Goal: Information Seeking & Learning: Learn about a topic

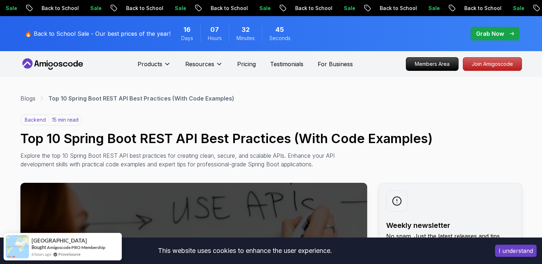
scroll to position [3450, 0]
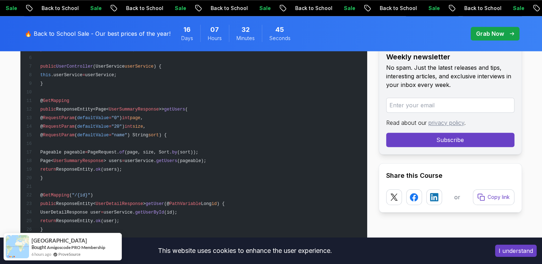
click at [271, 101] on pre "@ RestController @ RequestMapping ( "/api/v1/users" ) @ Validated public class …" at bounding box center [193, 212] width 347 height 413
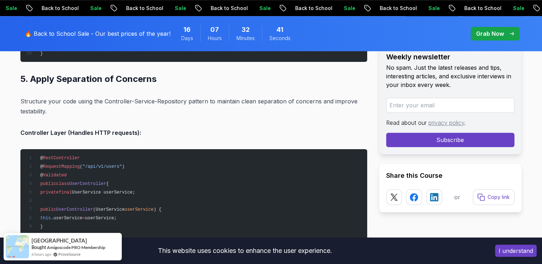
scroll to position [3486, 0]
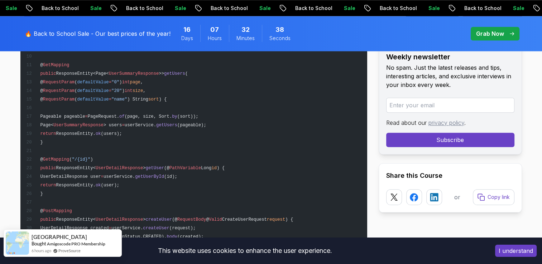
click at [27, 246] on img at bounding box center [17, 243] width 23 height 23
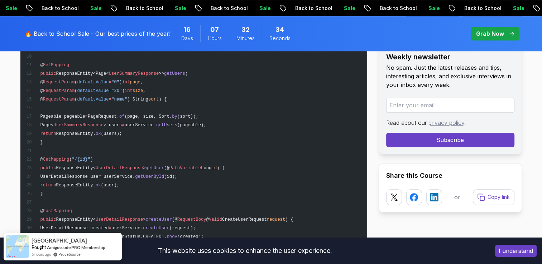
scroll to position [3557, 0]
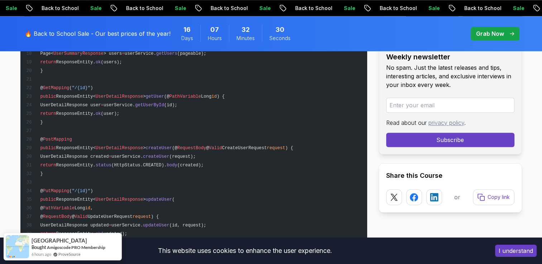
click at [523, 252] on button "I understand" at bounding box center [516, 251] width 42 height 12
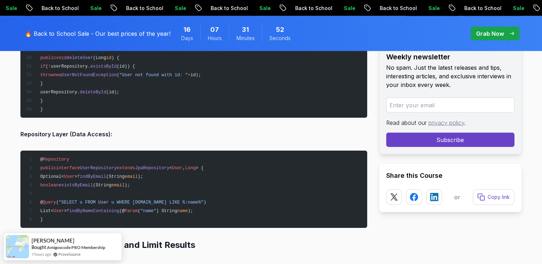
scroll to position [4238, 0]
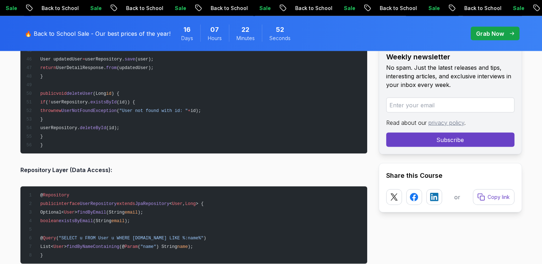
click at [363, 193] on pre "@ Repository public interface UserRepository extends JpaRepository < User , Lon…" at bounding box center [193, 225] width 347 height 77
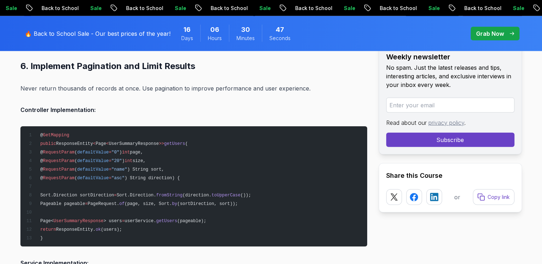
scroll to position [4596, 0]
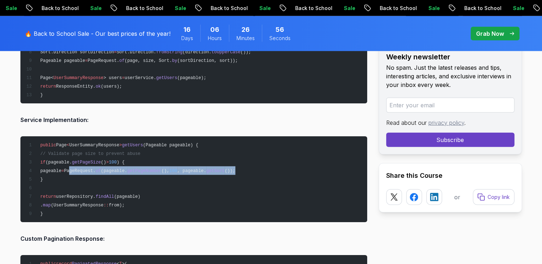
drag, startPoint x: 87, startPoint y: 167, endPoint x: 259, endPoint y: 170, distance: 171.7
click at [259, 170] on pre "public Page < UserSummaryResponse > getUsers (Pageable pageable) { // Validate …" at bounding box center [193, 180] width 347 height 86
copy span "ageRequest. of (pageable. getPageNumber (), 100 , pageable. getSort ());"
click at [162, 169] on span "getPageNumber" at bounding box center [144, 171] width 34 height 5
drag, startPoint x: 85, startPoint y: 167, endPoint x: 253, endPoint y: 167, distance: 168.4
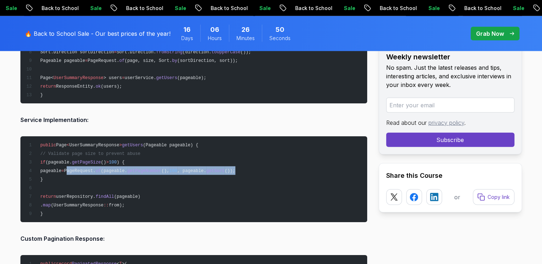
click at [253, 167] on pre "public Page < UserSummaryResponse > getUsers (Pageable pageable) { // Validate …" at bounding box center [193, 180] width 347 height 86
copy span "PageRequest. of (pageable. getPageNumber (), 100 , pageable. getSort ());"
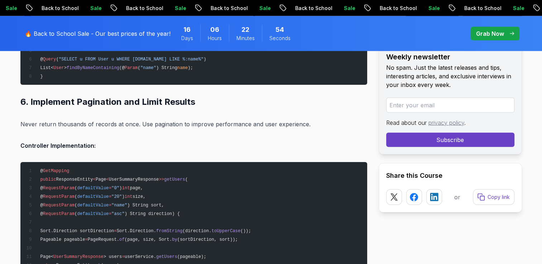
scroll to position [4453, 0]
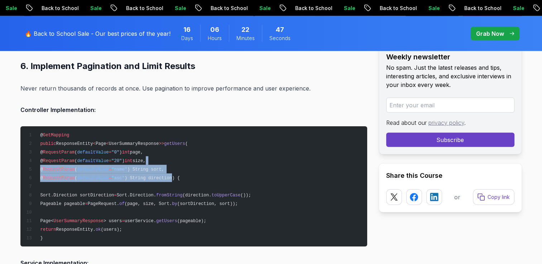
drag, startPoint x: 163, startPoint y: 158, endPoint x: 184, endPoint y: 174, distance: 26.4
click at [184, 174] on code "@ GetMapping public ResponseEntity < Page < UserSummaryResponse >> getUsers ( @…" at bounding box center [138, 187] width 225 height 108
copy code ", @ RequestParam ( defaultValue = "name" ) String sort, @ RequestParam ( defaul…"
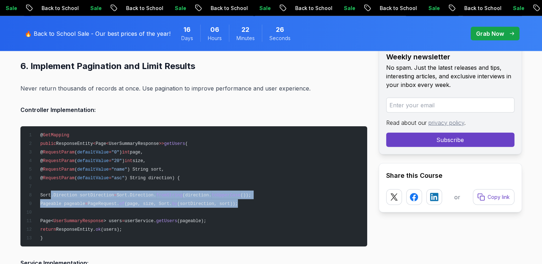
drag, startPoint x: 89, startPoint y: 194, endPoint x: 276, endPoint y: 200, distance: 187.5
click at [276, 200] on pre "@ GetMapping public ResponseEntity < Page < UserSummaryResponse >> getUsers ( @…" at bounding box center [193, 186] width 347 height 120
copy code "Sort.Direction sortDirection = Sort.Direction. fromString (direction. toUpperCa…"
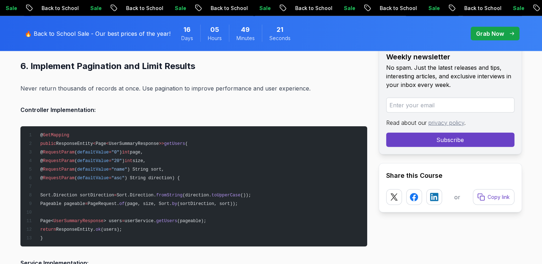
click at [97, 142] on span "Page" at bounding box center [101, 144] width 10 height 5
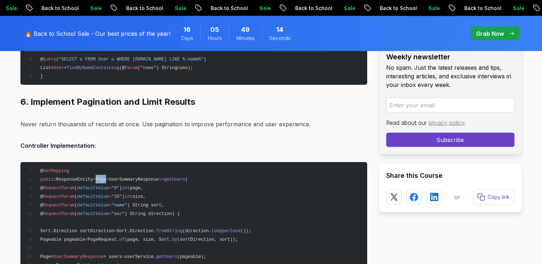
copy span "Page"
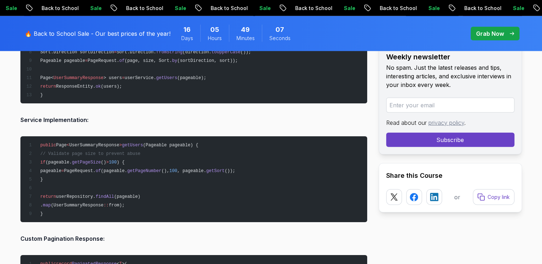
scroll to position [4561, 0]
